Goal: Transaction & Acquisition: Purchase product/service

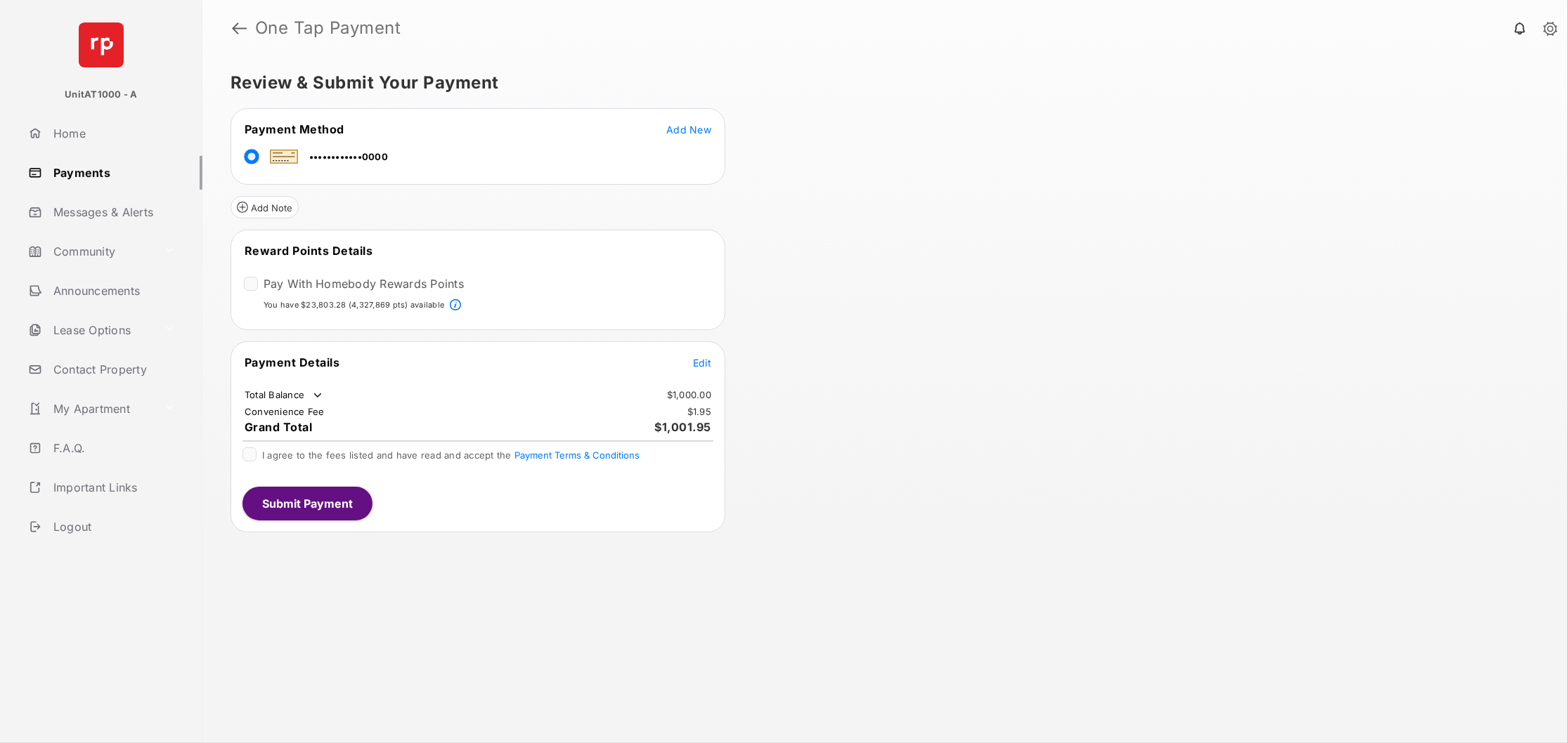
click at [676, 131] on span "Add New" at bounding box center [688, 130] width 45 height 12
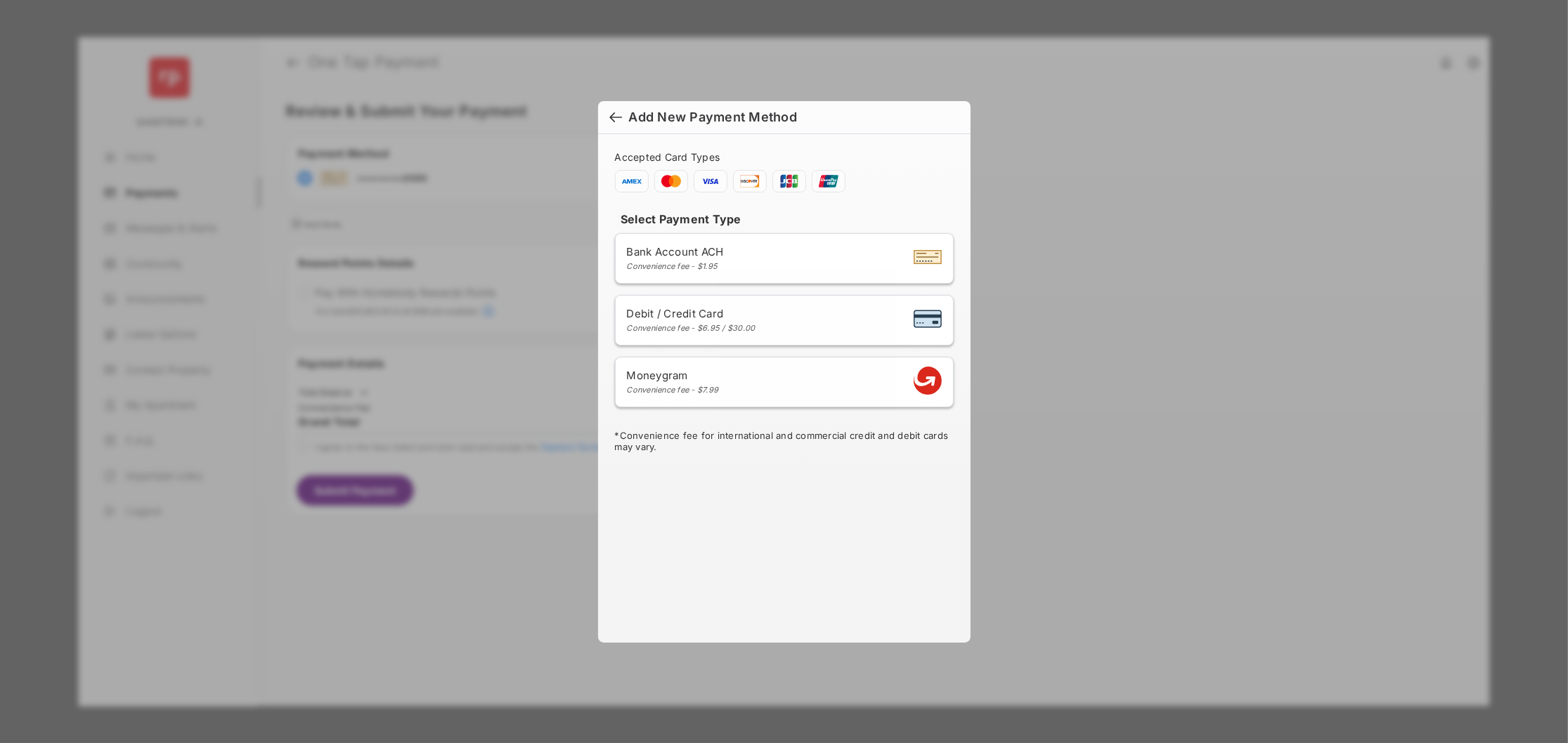
click at [783, 313] on div "Debit / Credit Card Convenience fee - $6.95 / $30.00" at bounding box center [784, 320] width 315 height 26
select select "**"
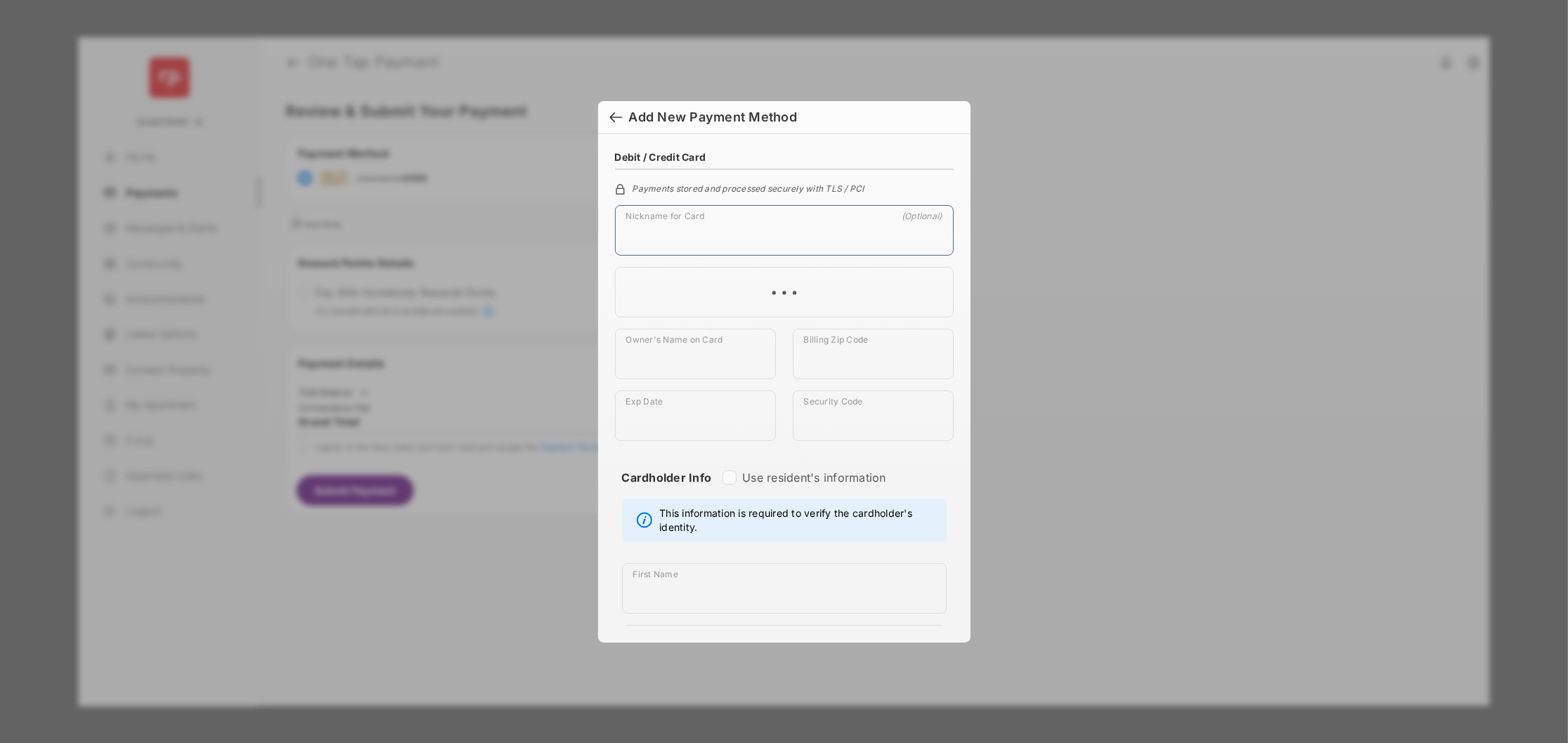
click at [705, 233] on input "Nickname for Card" at bounding box center [784, 230] width 339 height 51
click at [696, 341] on input "Owner's Name on Card" at bounding box center [695, 354] width 161 height 51
click at [694, 334] on input "Owner's Name on Card" at bounding box center [695, 354] width 161 height 51
click at [659, 418] on input "Exp Date" at bounding box center [695, 416] width 161 height 51
